Goal: Task Accomplishment & Management: Use online tool/utility

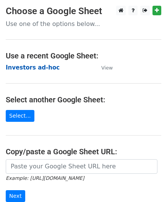
click at [18, 66] on strong "Investors ad-hoc" at bounding box center [33, 67] width 54 height 7
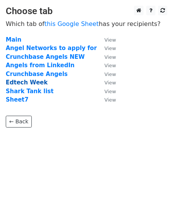
click at [22, 85] on strong "Edtech Week" at bounding box center [27, 82] width 42 height 7
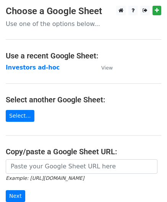
scroll to position [100, 0]
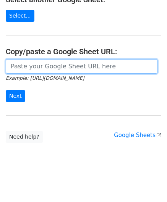
click at [71, 66] on input "url" at bounding box center [82, 66] width 152 height 15
type input "https://docs.google.com/spreadsheets/d/1psyceZOU7kPAKdri_-yP3PwdKLe-7P9sq2LJ-eD…"
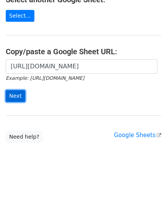
click at [18, 97] on input "Next" at bounding box center [15, 96] width 19 height 12
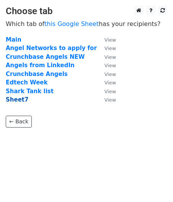
click at [19, 100] on strong "Sheet7" at bounding box center [17, 99] width 23 height 7
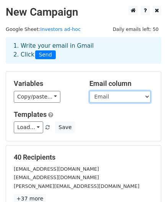
click at [116, 97] on select "Name Email" at bounding box center [119, 97] width 61 height 12
select select "Name"
click at [89, 91] on select "Name Email" at bounding box center [119, 97] width 61 height 12
click at [116, 98] on select "Name Email" at bounding box center [119, 97] width 61 height 12
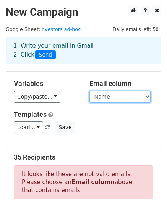
click at [89, 91] on select "Name Email" at bounding box center [119, 97] width 61 height 12
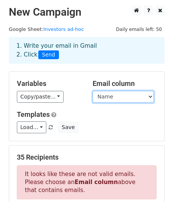
scroll to position [162, 0]
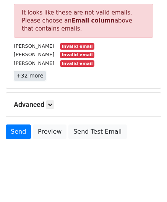
click at [31, 78] on link "+32 more" at bounding box center [30, 76] width 32 height 10
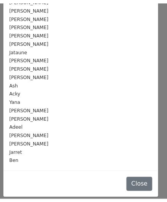
scroll to position [0, 0]
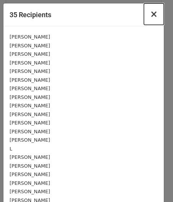
click at [150, 14] on span "×" at bounding box center [154, 14] width 8 height 11
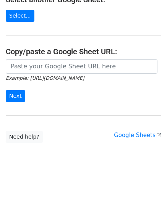
scroll to position [100, 0]
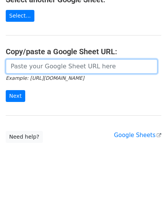
click at [60, 66] on input "url" at bounding box center [82, 66] width 152 height 15
paste input "https://docs.google.com/spreadsheets/d/1psyceZOU7kPAKdri_-yP3PwdKLe-7P9sq2LJ-eD…"
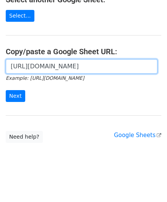
scroll to position [0, 236]
type input "https://docs.google.com/spreadsheets/d/1psyceZOU7kPAKdri_-yP3PwdKLe-7P9sq2LJ-eD…"
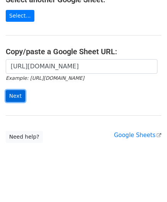
click at [15, 93] on input "Next" at bounding box center [15, 96] width 19 height 12
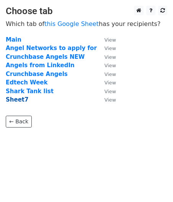
click at [19, 98] on strong "Sheet7" at bounding box center [17, 99] width 23 height 7
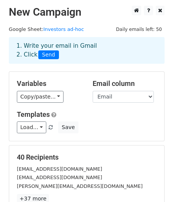
scroll to position [123, 0]
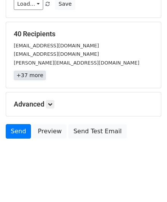
click at [31, 76] on link "+37 more" at bounding box center [30, 76] width 32 height 10
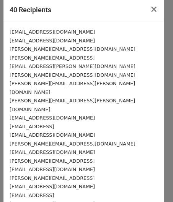
scroll to position [0, 0]
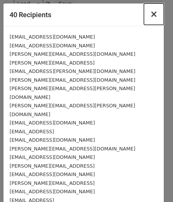
click at [151, 15] on span "×" at bounding box center [154, 14] width 8 height 11
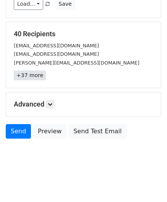
click at [39, 78] on link "+37 more" at bounding box center [30, 76] width 32 height 10
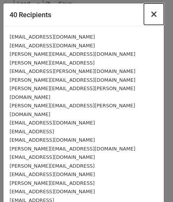
click at [150, 14] on span "×" at bounding box center [154, 14] width 8 height 11
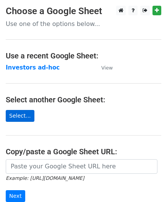
scroll to position [100, 0]
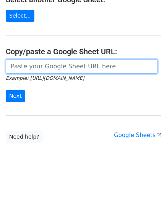
click at [27, 66] on input "url" at bounding box center [82, 66] width 152 height 15
click at [29, 66] on input "url" at bounding box center [82, 66] width 152 height 15
paste input "[URL][DOMAIN_NAME]"
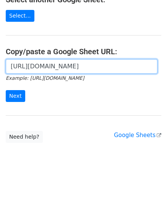
scroll to position [0, 236]
type input "https://docs.google.com/spreadsheets/d/1psyceZOU7kPAKdri_-yP3PwdKLe-7P9sq2LJ-eD…"
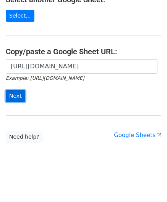
click at [15, 93] on input "Next" at bounding box center [15, 96] width 19 height 12
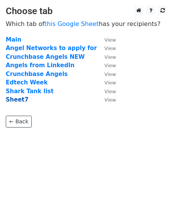
click at [15, 99] on strong "Sheet7" at bounding box center [17, 99] width 23 height 7
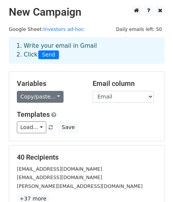
scroll to position [123, 0]
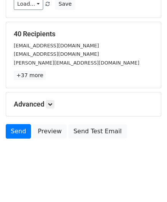
click at [34, 80] on div "40 Recipients rhijahfilms@gmail.com rhagg141@hotmail.com eilert@brandbassador.c…" at bounding box center [83, 55] width 155 height 66
click at [34, 76] on link "+37 more" at bounding box center [30, 76] width 32 height 10
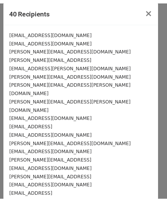
scroll to position [0, 0]
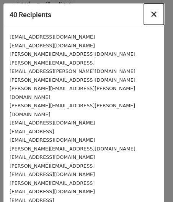
click at [150, 15] on span "×" at bounding box center [154, 14] width 8 height 11
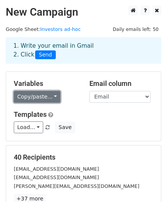
click at [45, 94] on link "Copy/paste..." at bounding box center [37, 97] width 47 height 12
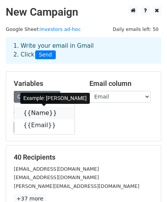
click at [59, 111] on icon at bounding box center [62, 113] width 6 height 6
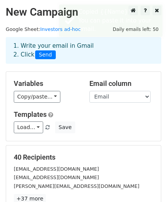
click at [54, 111] on h5 "Templates" at bounding box center [83, 114] width 139 height 8
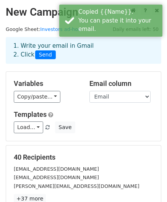
click at [54, 111] on h5 "Templates" at bounding box center [83, 114] width 139 height 8
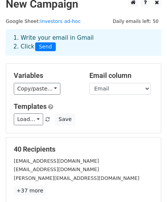
scroll to position [123, 0]
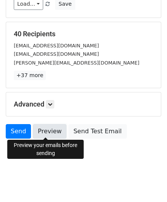
click at [46, 131] on link "Preview" at bounding box center [50, 131] width 34 height 15
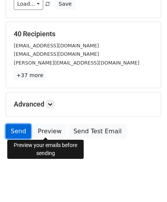
click at [16, 130] on link "Send" at bounding box center [18, 131] width 25 height 15
